Goal: Task Accomplishment & Management: Manage account settings

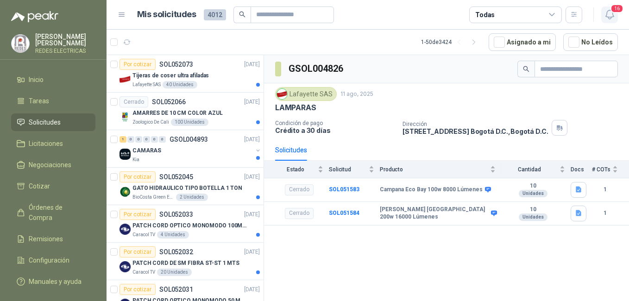
click at [616, 15] on button "16" at bounding box center [609, 14] width 17 height 17
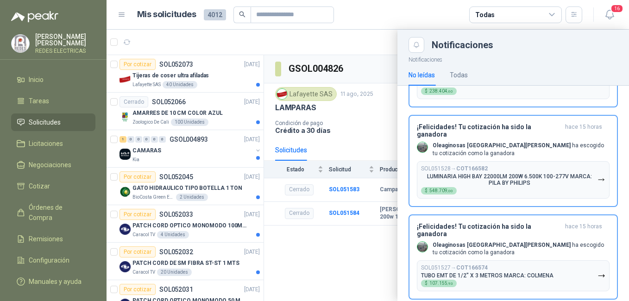
scroll to position [1161, 0]
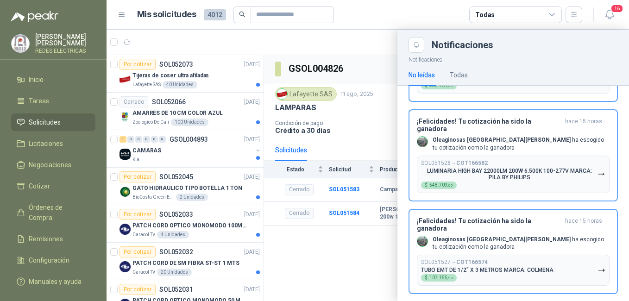
click at [351, 71] on div at bounding box center [368, 165] width 523 height 271
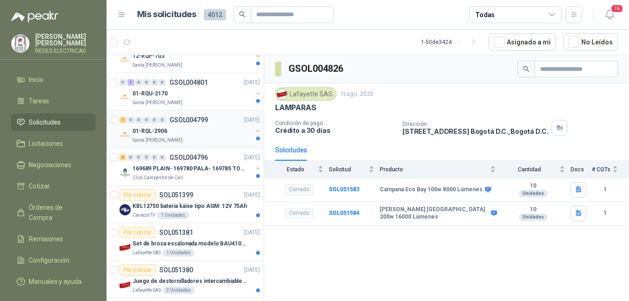
scroll to position [1647, 0]
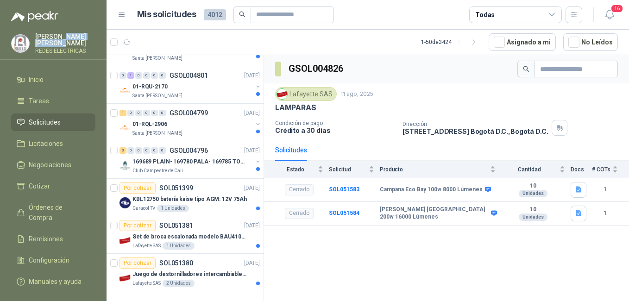
click at [60, 38] on p "Edinson [PERSON_NAME]" at bounding box center [65, 39] width 60 height 13
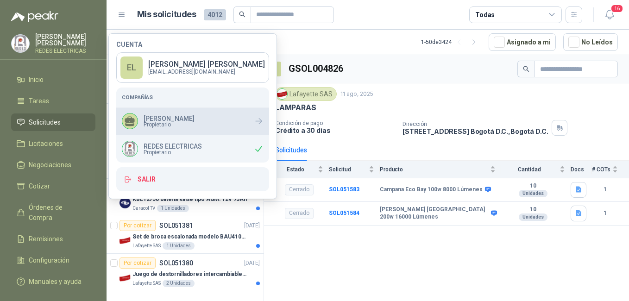
drag, startPoint x: 60, startPoint y: 38, endPoint x: 185, endPoint y: 123, distance: 150.9
click at [185, 123] on span "Propietario" at bounding box center [169, 125] width 51 height 6
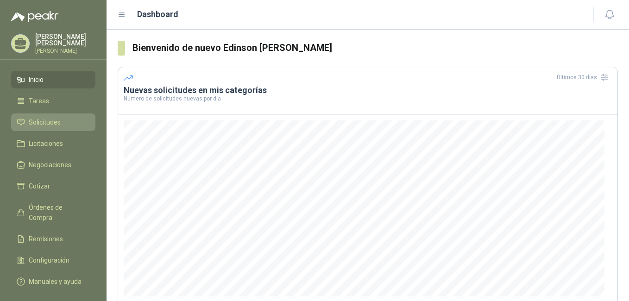
click at [52, 127] on span "Solicitudes" at bounding box center [45, 122] width 32 height 10
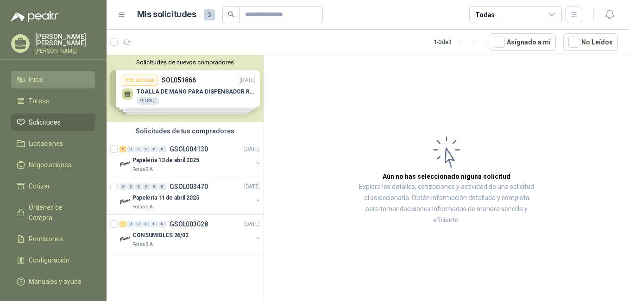
click at [36, 83] on span "Inicio" at bounding box center [36, 80] width 15 height 10
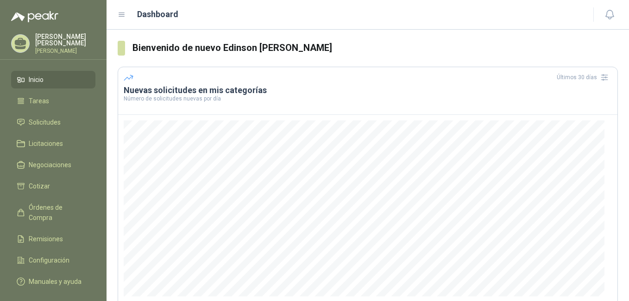
click at [60, 34] on p "Edinson [PERSON_NAME]" at bounding box center [65, 39] width 60 height 13
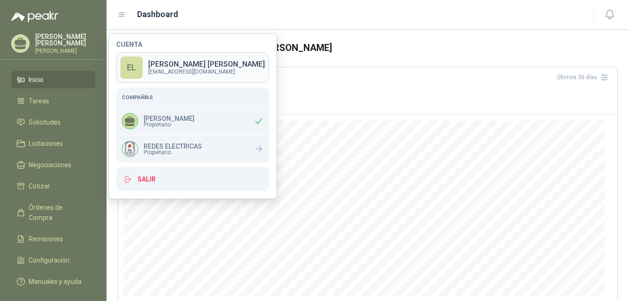
click at [195, 71] on p "[EMAIL_ADDRESS][DOMAIN_NAME]" at bounding box center [206, 72] width 117 height 6
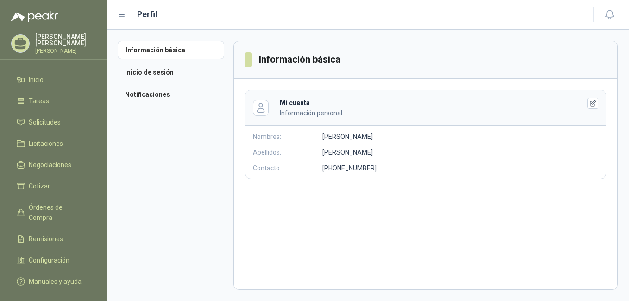
click at [440, 81] on div "Mi cuenta Información personal Nombres: Edinson Andrés Apellidos: Lopez Conde C…" at bounding box center [426, 135] width 384 height 112
